Goal: Find specific page/section: Find specific page/section

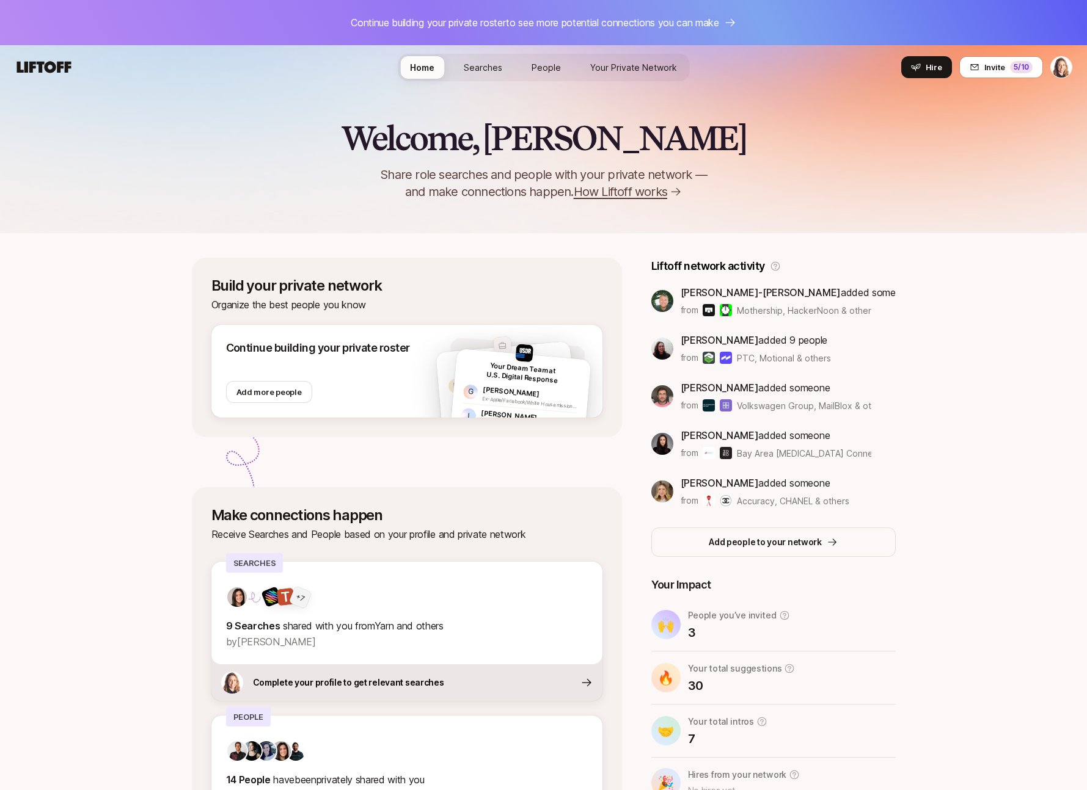
click at [486, 73] on span "Searches" at bounding box center [483, 67] width 38 height 13
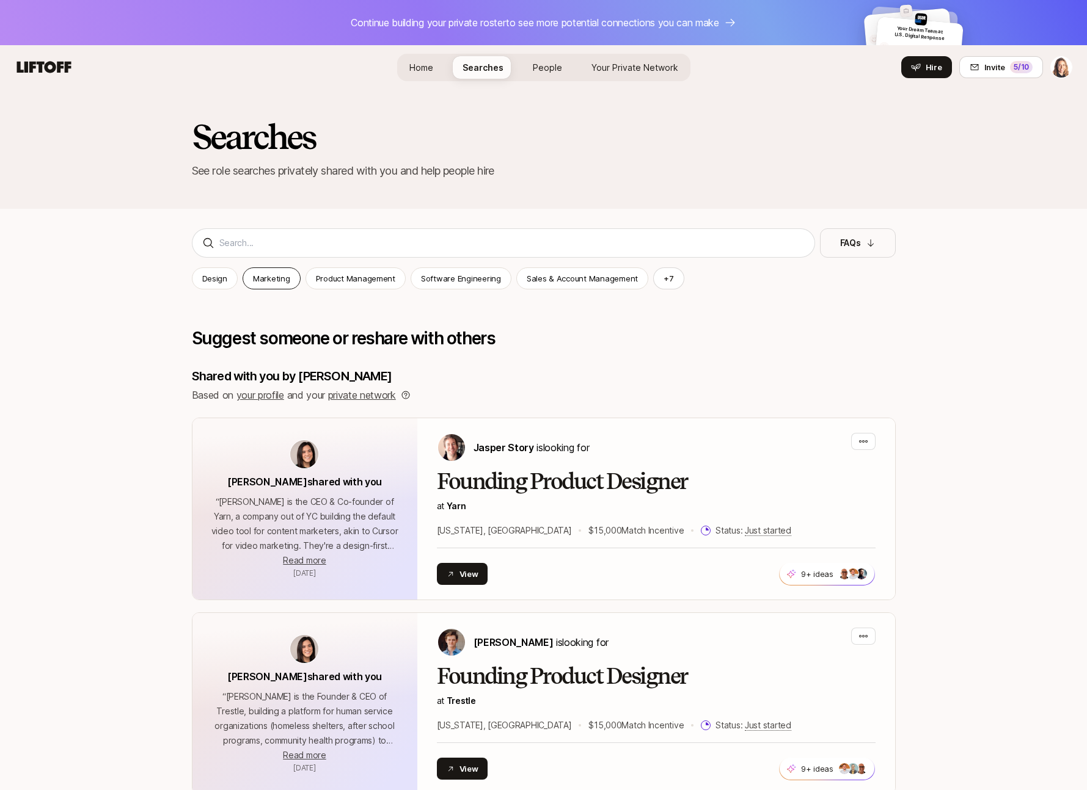
click at [270, 287] on div "Marketing" at bounding box center [272, 279] width 58 height 22
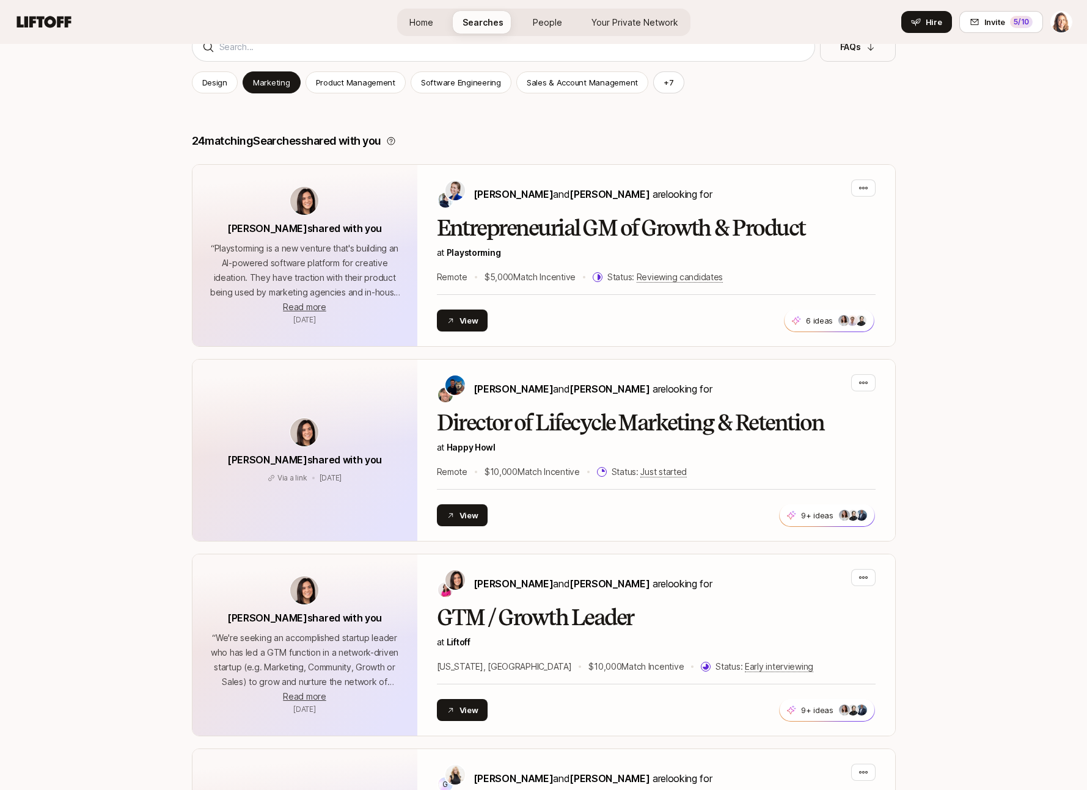
scroll to position [198, 0]
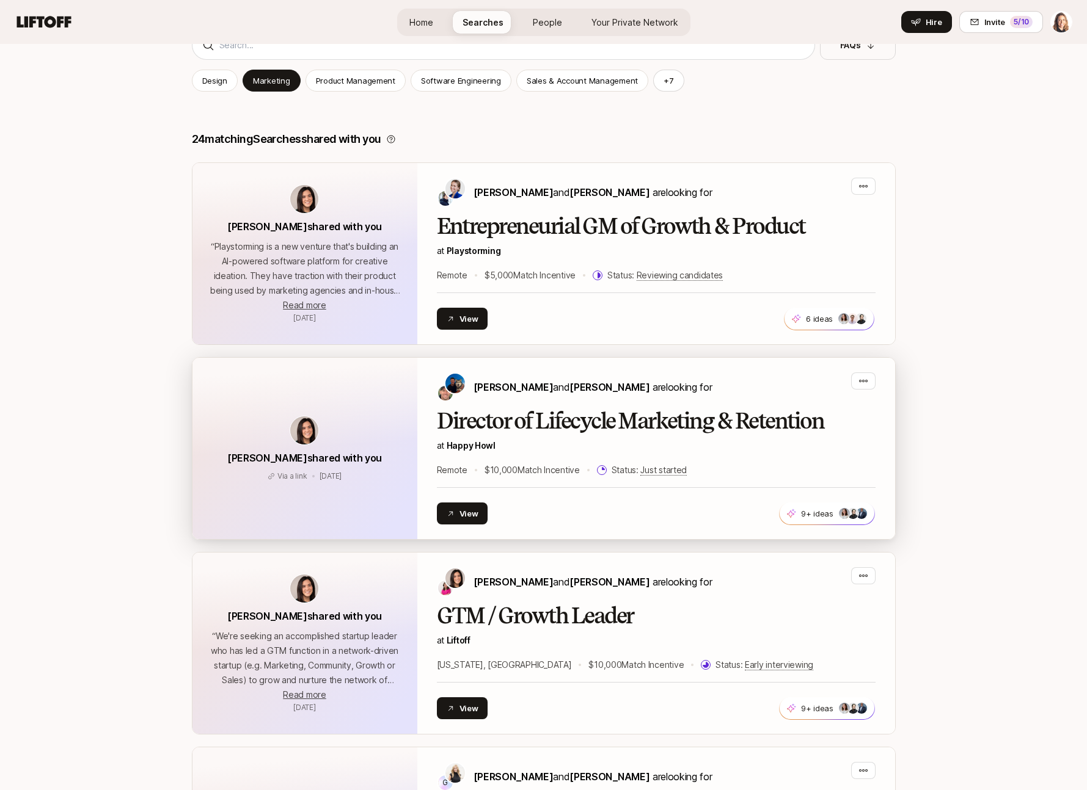
click at [459, 413] on h2 "Director of Lifecycle Marketing & Retention" at bounding box center [656, 421] width 439 height 24
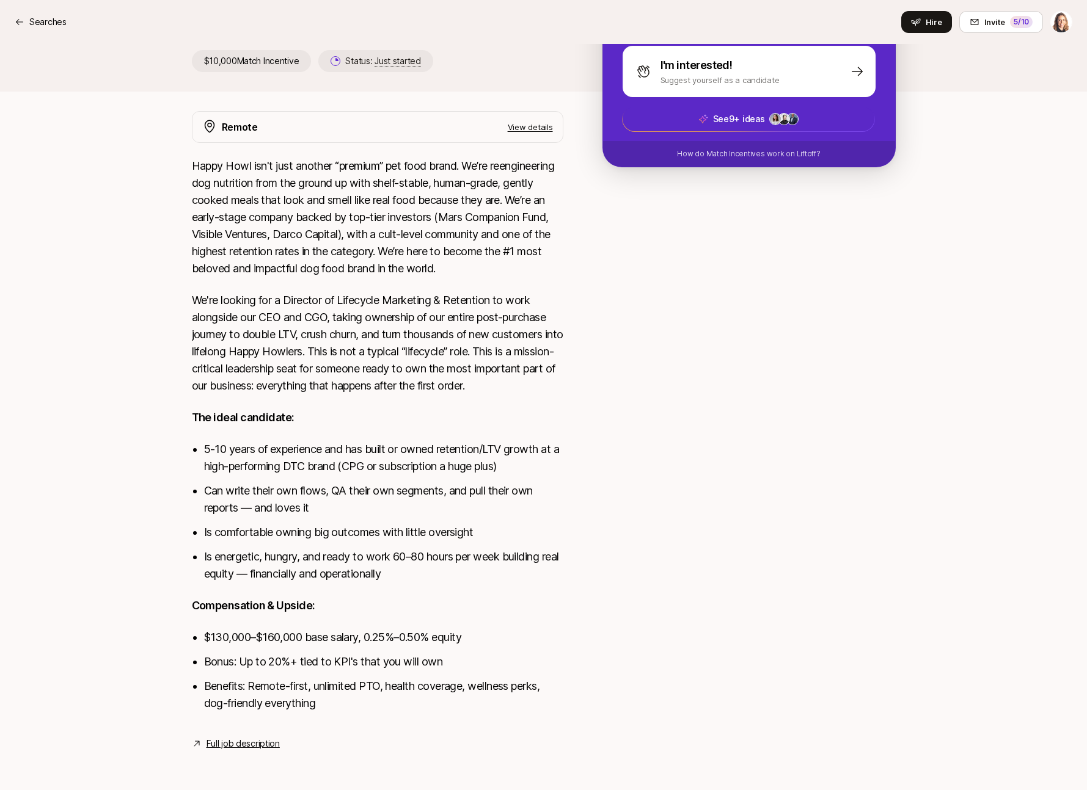
scroll to position [324, 0]
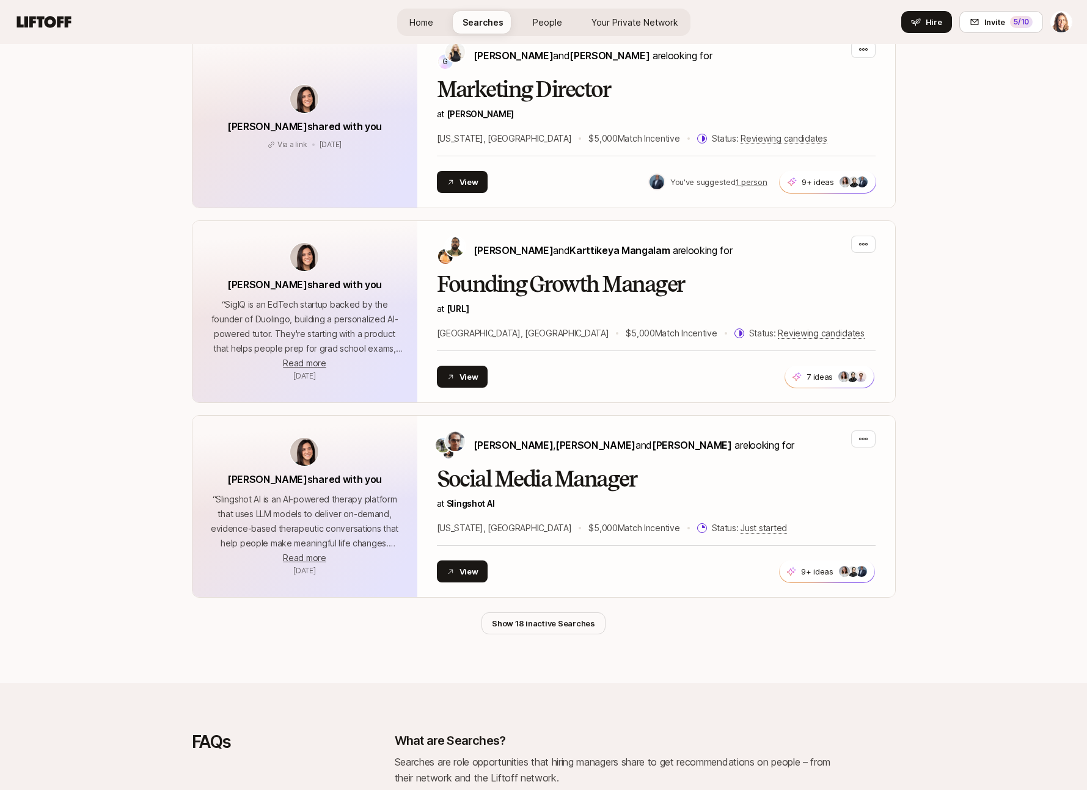
scroll to position [970, 0]
